Goal: Entertainment & Leisure: Consume media (video, audio)

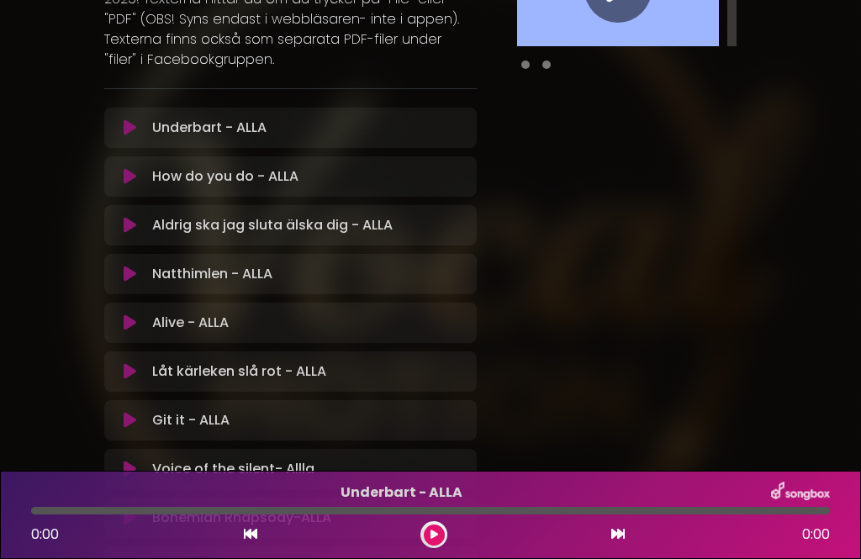
scroll to position [240, 0]
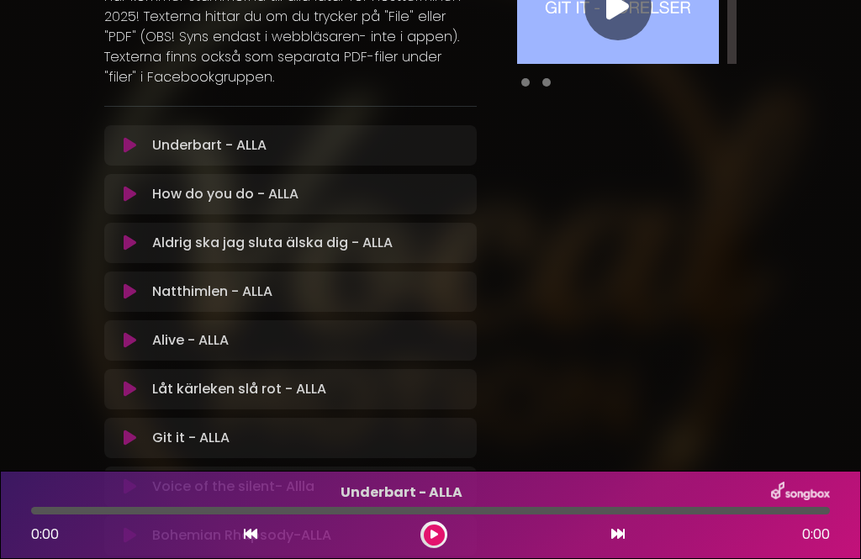
click at [224, 150] on p "Underbart - ALLA Loading Track..." at bounding box center [309, 145] width 315 height 20
click at [118, 139] on button at bounding box center [129, 145] width 31 height 17
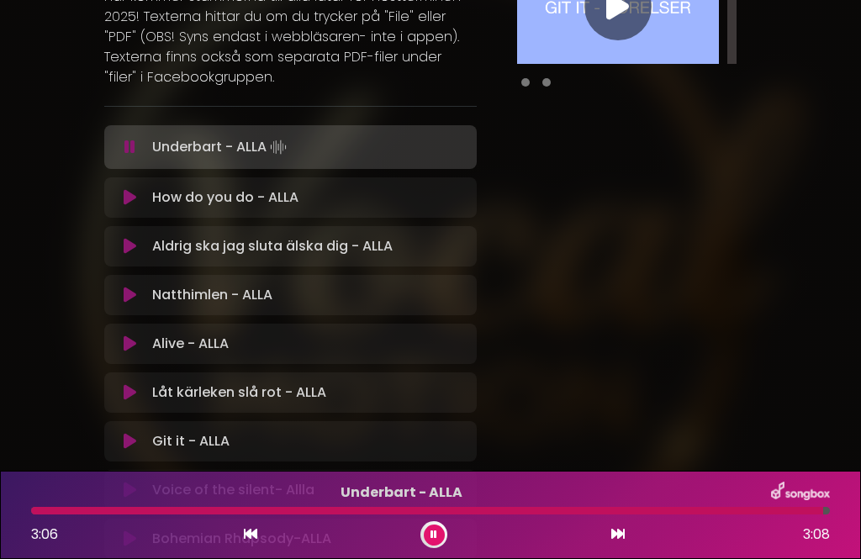
click at [258, 159] on div "Underbart - ALLA Loading Track..." at bounding box center [290, 147] width 373 height 44
click at [179, 148] on p "Underbart - ALLA Loading Track..." at bounding box center [309, 147] width 315 height 24
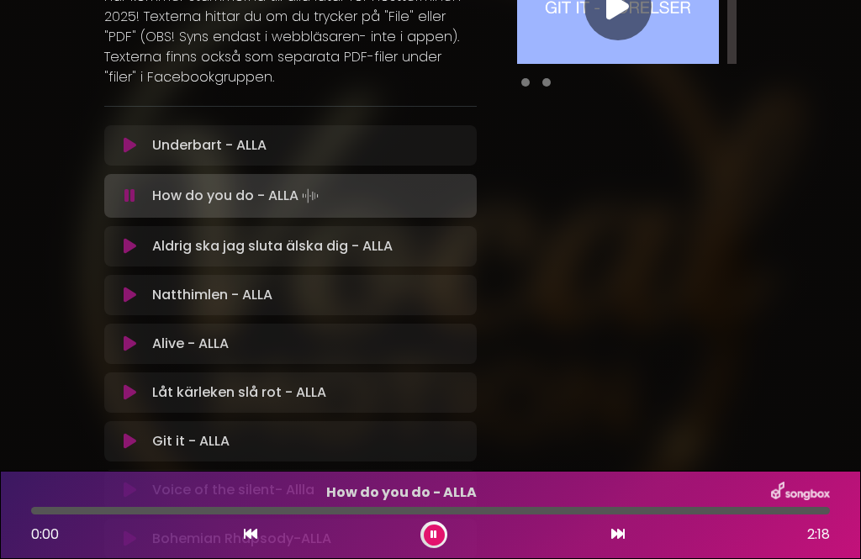
click at [134, 145] on icon at bounding box center [130, 145] width 13 height 17
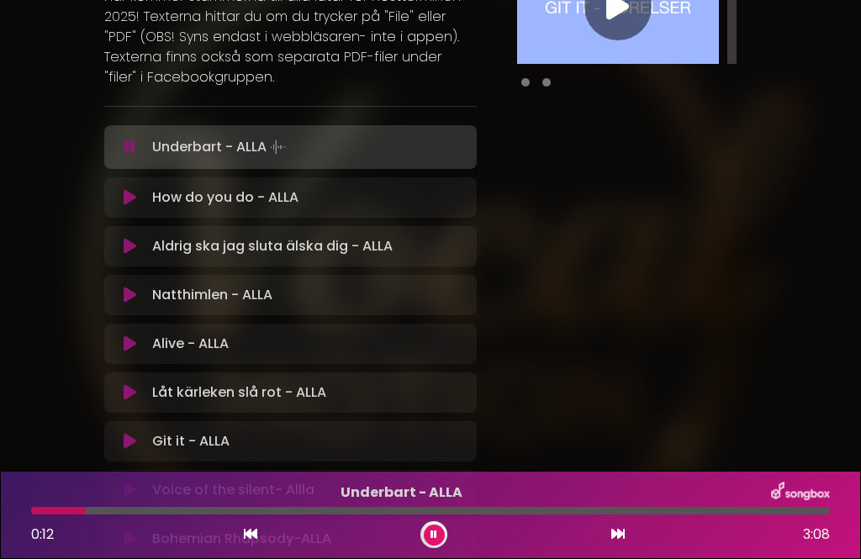
click at [433, 544] on button at bounding box center [434, 535] width 21 height 21
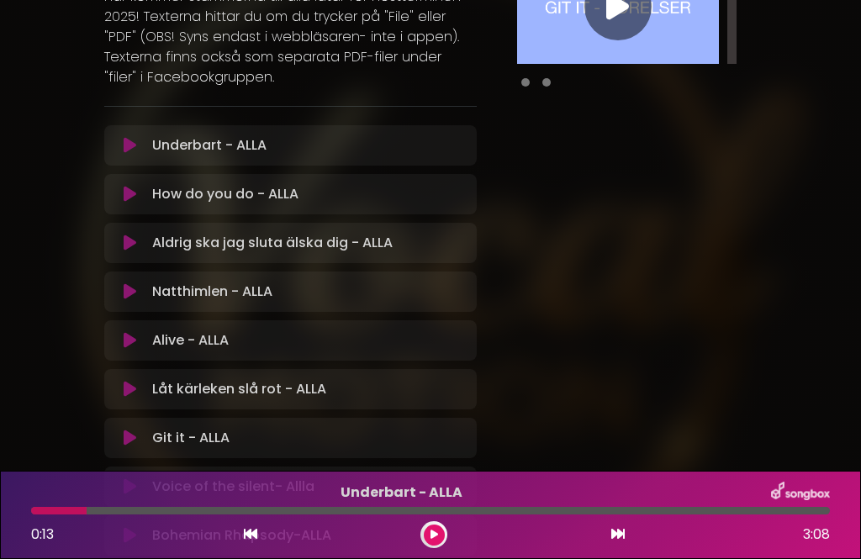
click at [433, 534] on icon at bounding box center [435, 535] width 8 height 10
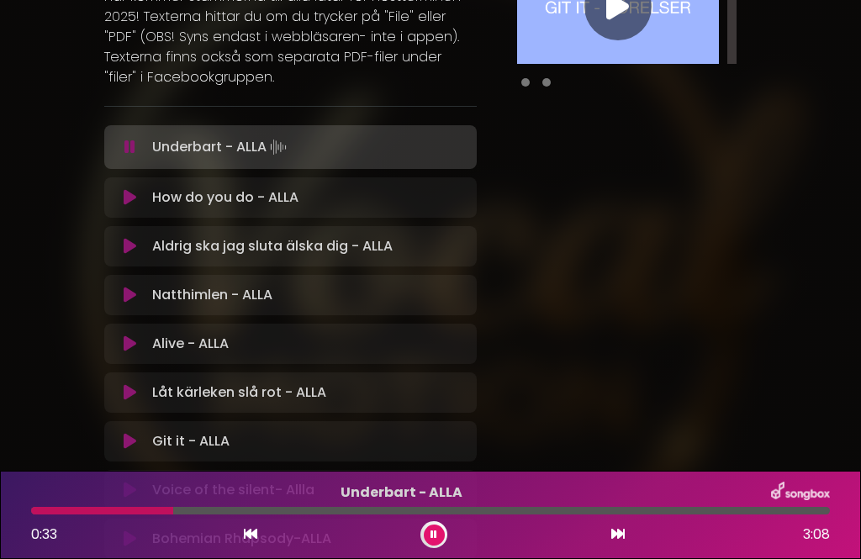
click at [48, 509] on div at bounding box center [102, 511] width 142 height 8
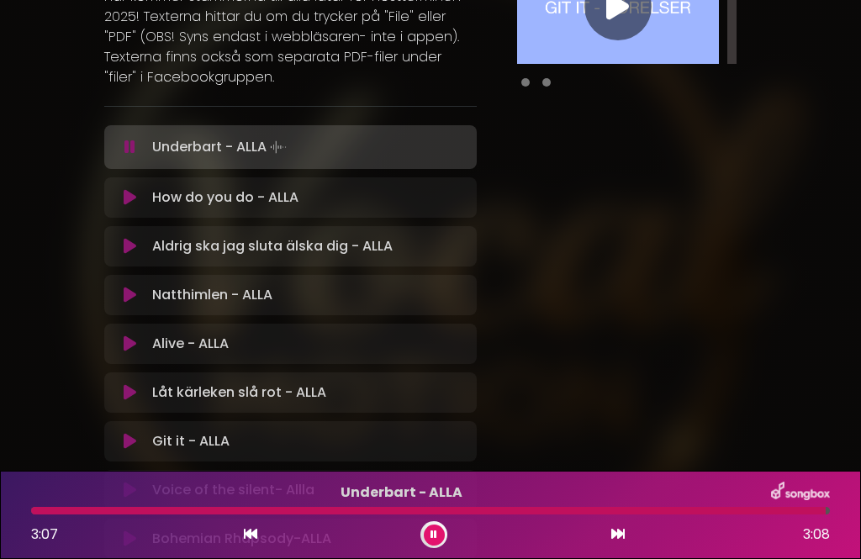
click at [130, 199] on icon at bounding box center [130, 197] width 13 height 17
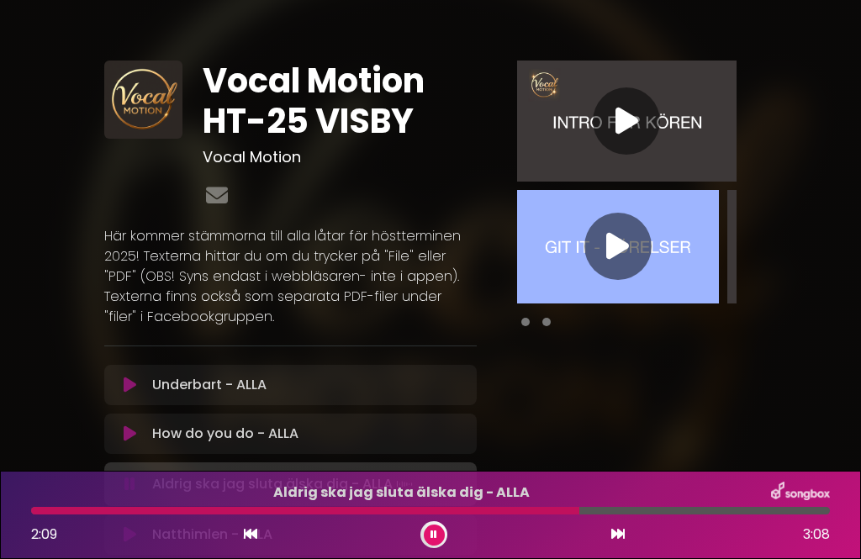
scroll to position [0, 0]
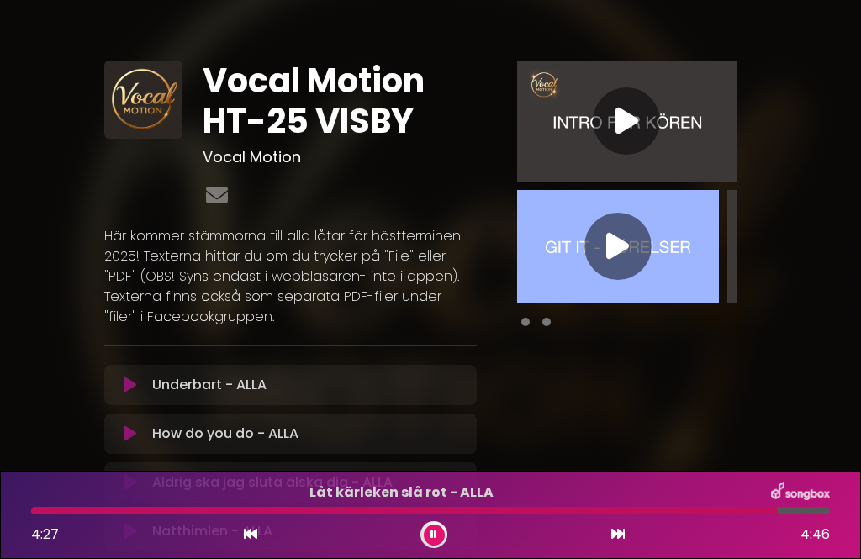
click at [424, 530] on button at bounding box center [434, 535] width 21 height 21
